Goal: Find contact information: Find contact information

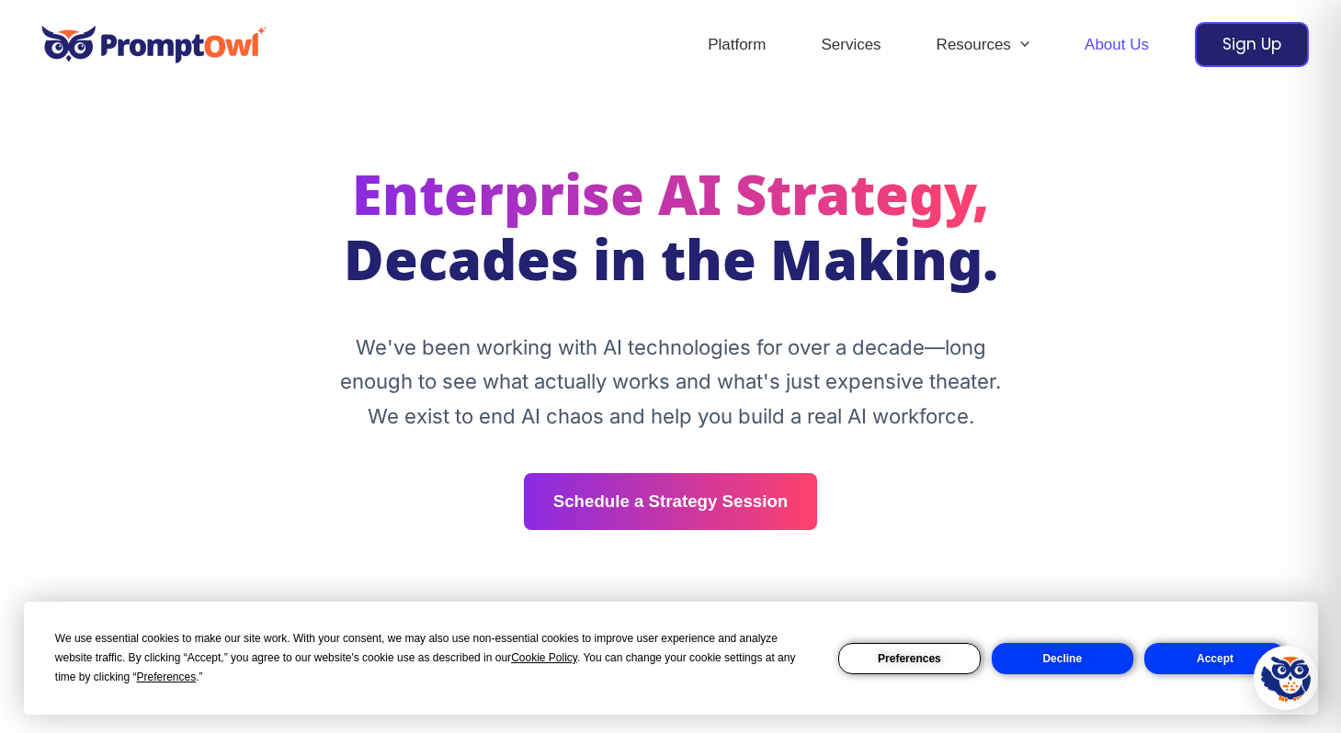
click at [1225, 661] on button "Accept" at bounding box center [1215, 658] width 142 height 31
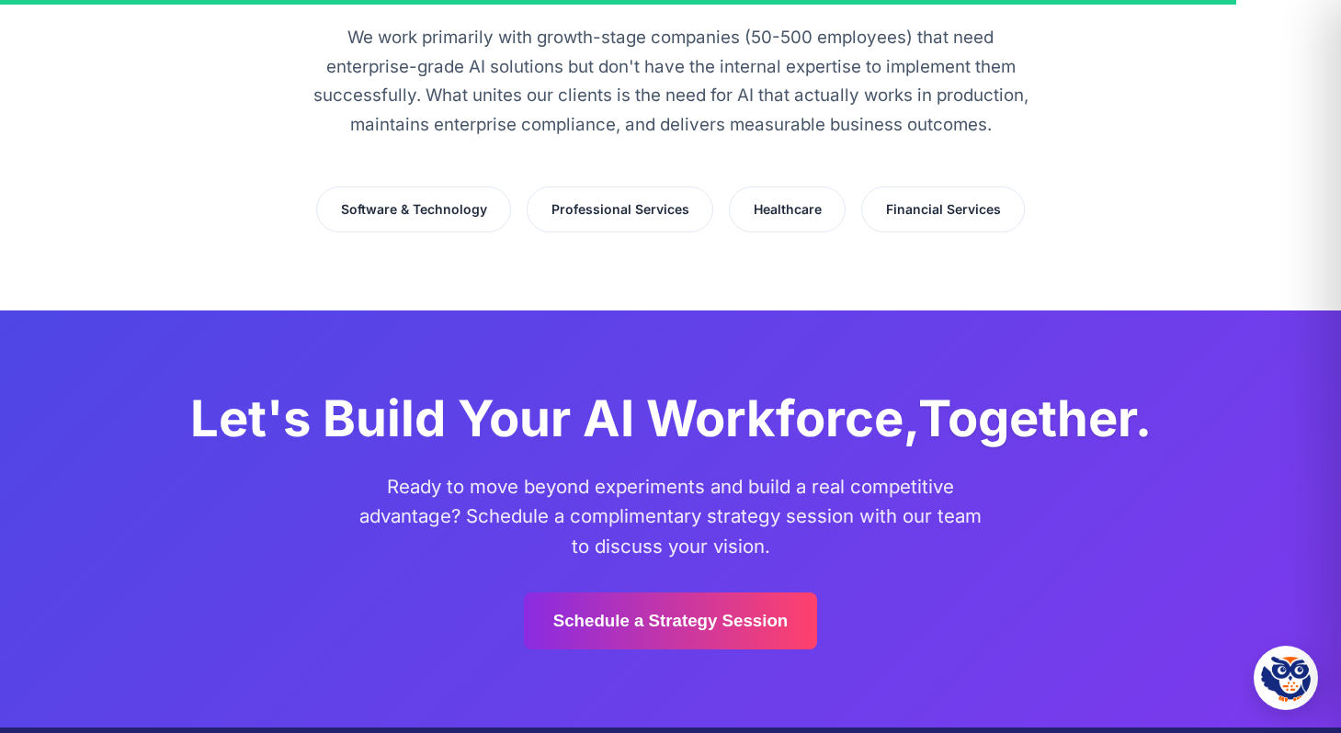
scroll to position [5087, 0]
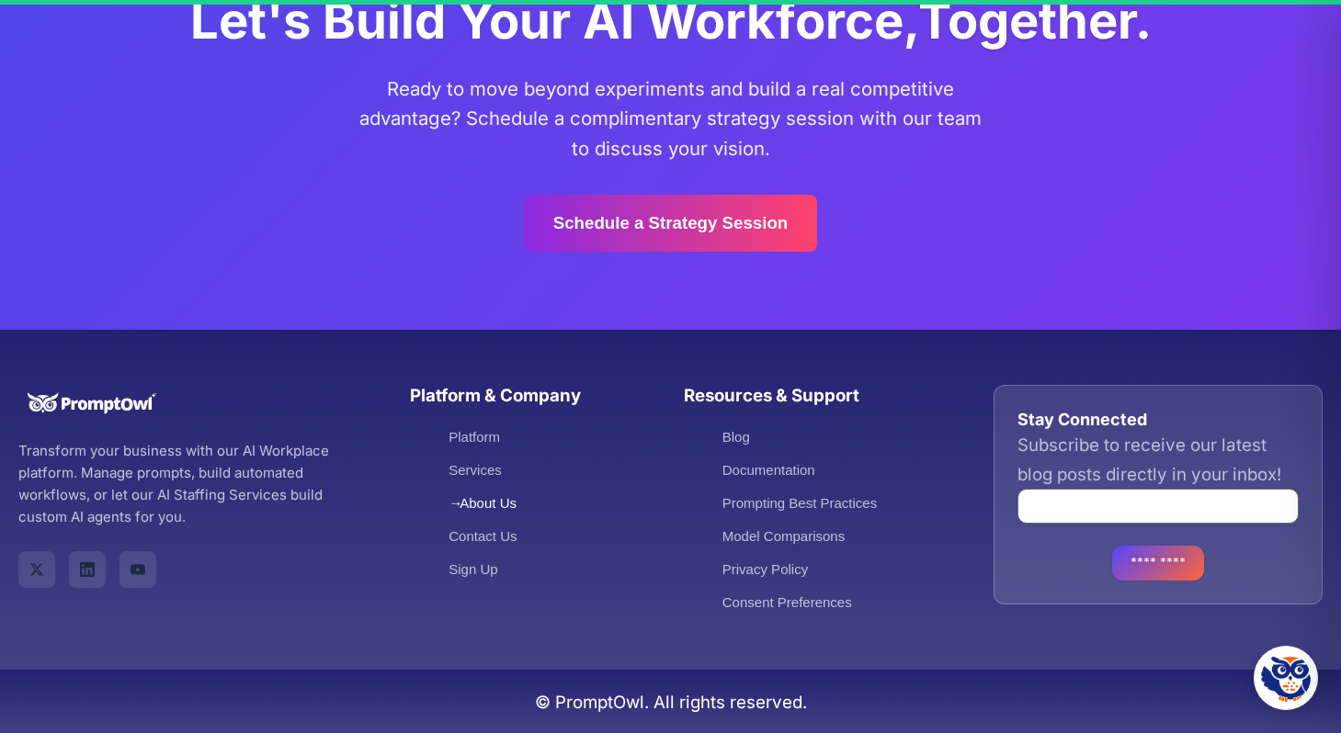
click at [493, 498] on link "About Us" at bounding box center [482, 503] width 68 height 16
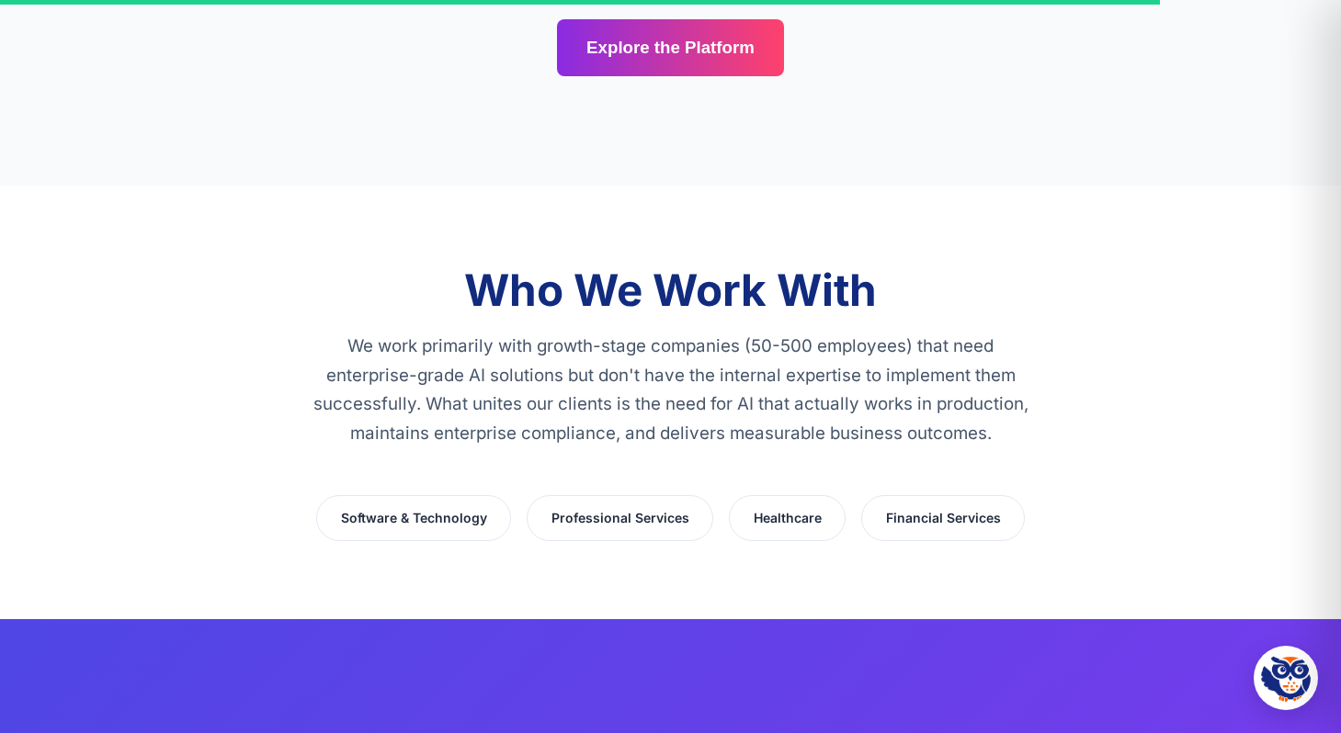
scroll to position [5087, 0]
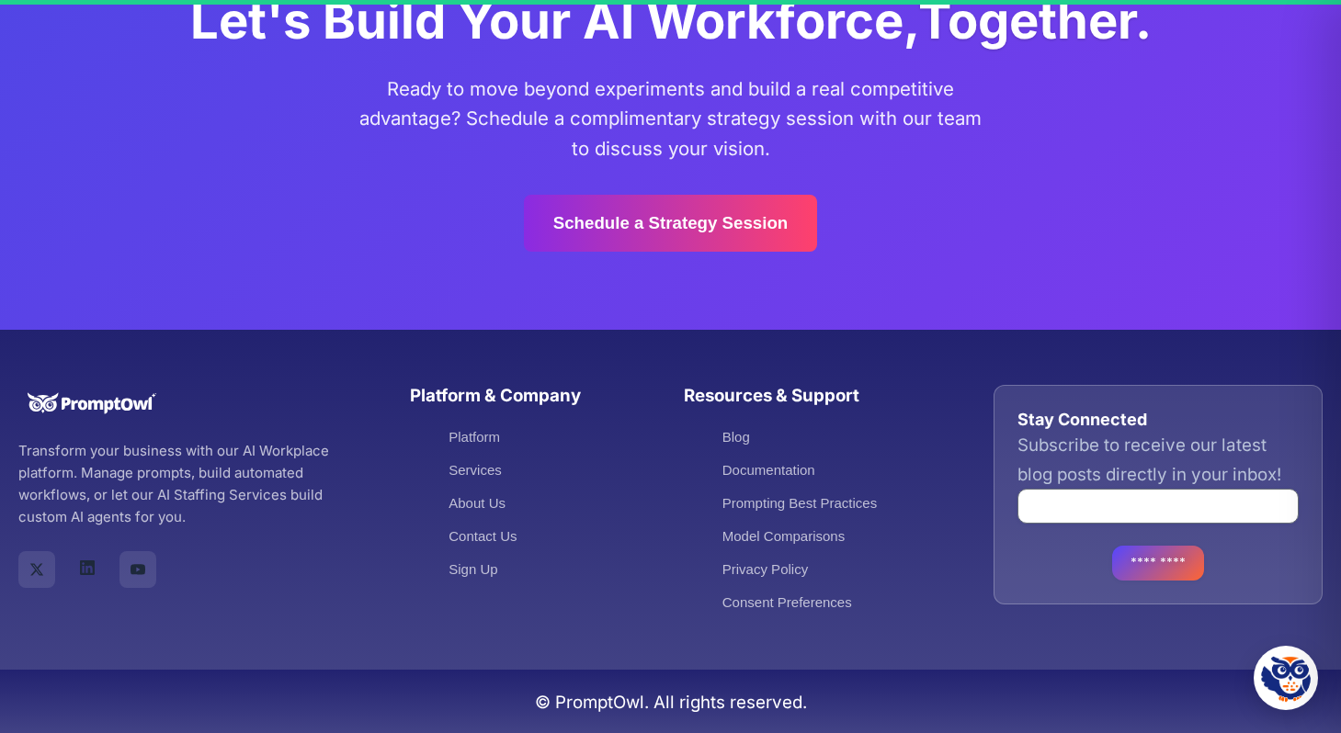
click at [83, 582] on link "PromptOwl on LinkedIn" at bounding box center [87, 568] width 37 height 37
